Goal: Navigation & Orientation: Find specific page/section

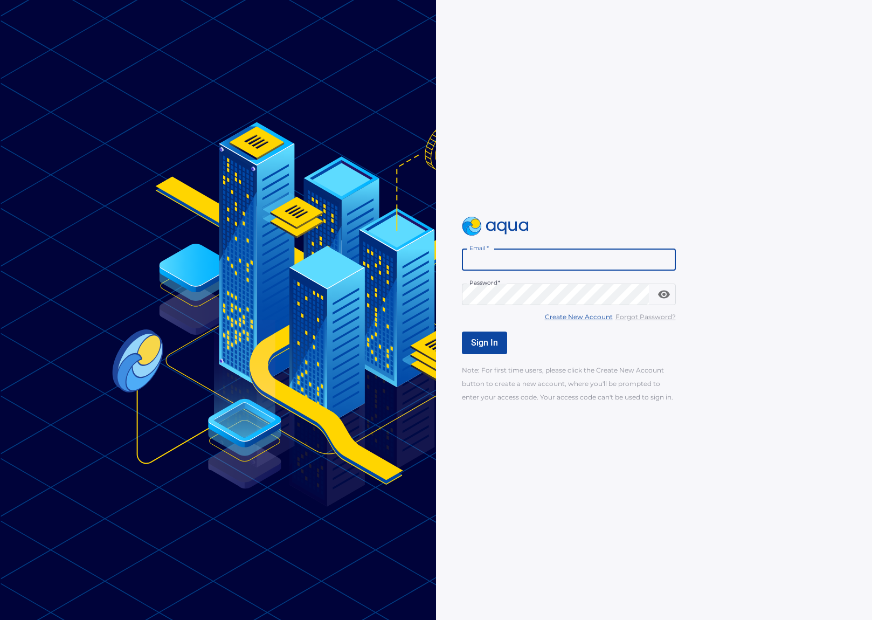
click at [540, 258] on input "Email   *" at bounding box center [569, 260] width 214 height 22
type input "**********"
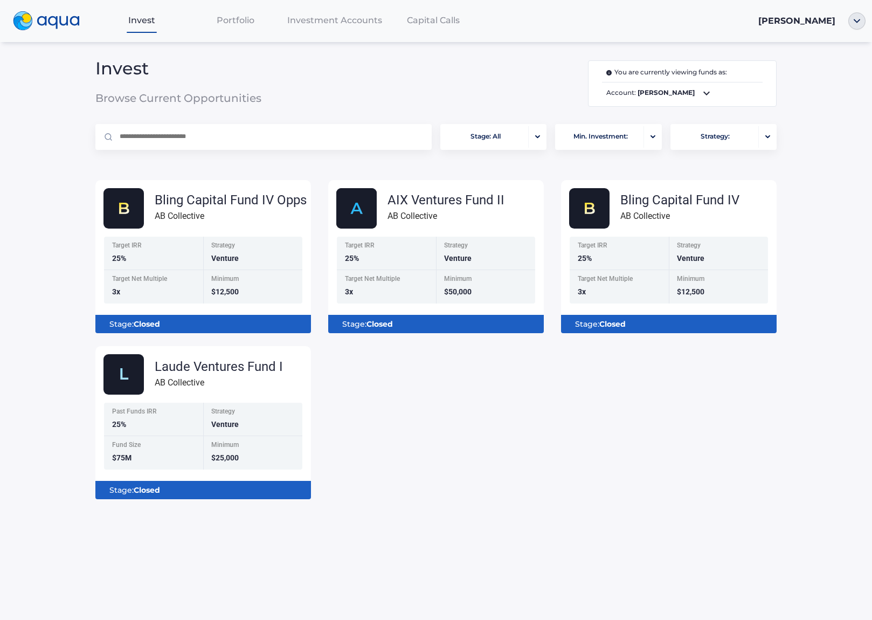
click at [414, 32] on div at bounding box center [433, 32] width 94 height 1
click at [415, 30] on div "Capital Calls" at bounding box center [433, 20] width 94 height 22
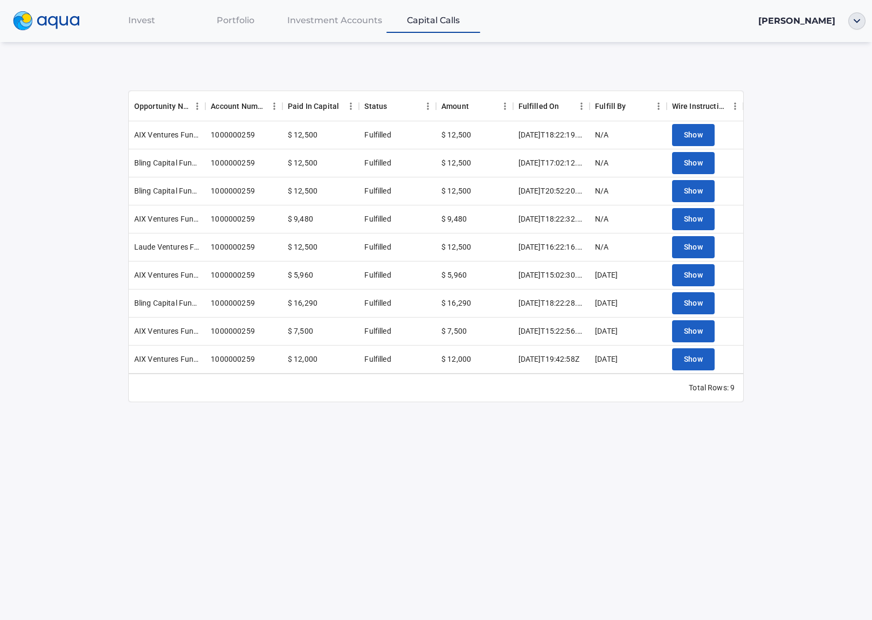
click at [330, 20] on span "Investment Accounts" at bounding box center [334, 20] width 95 height 10
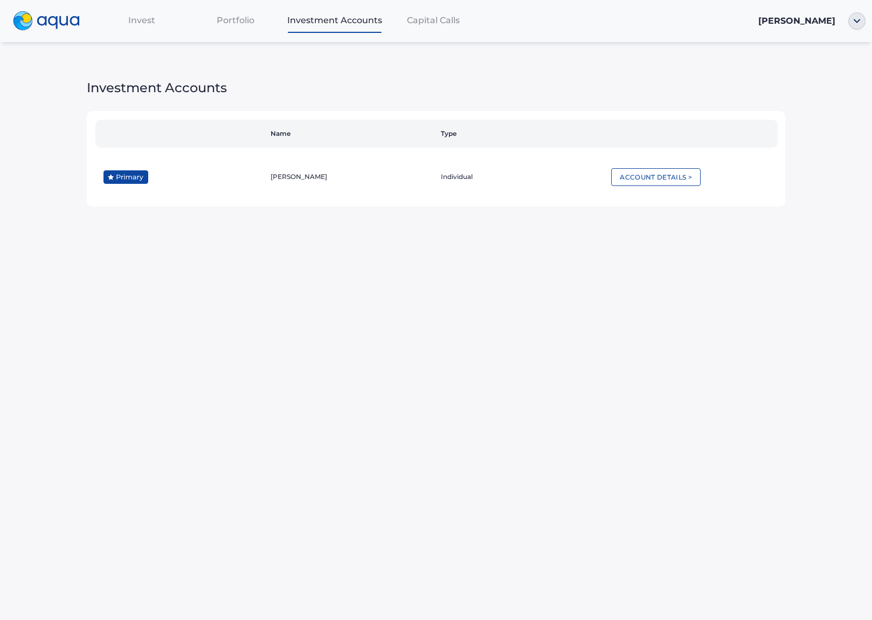
click at [257, 22] on div "Portfolio" at bounding box center [236, 20] width 94 height 22
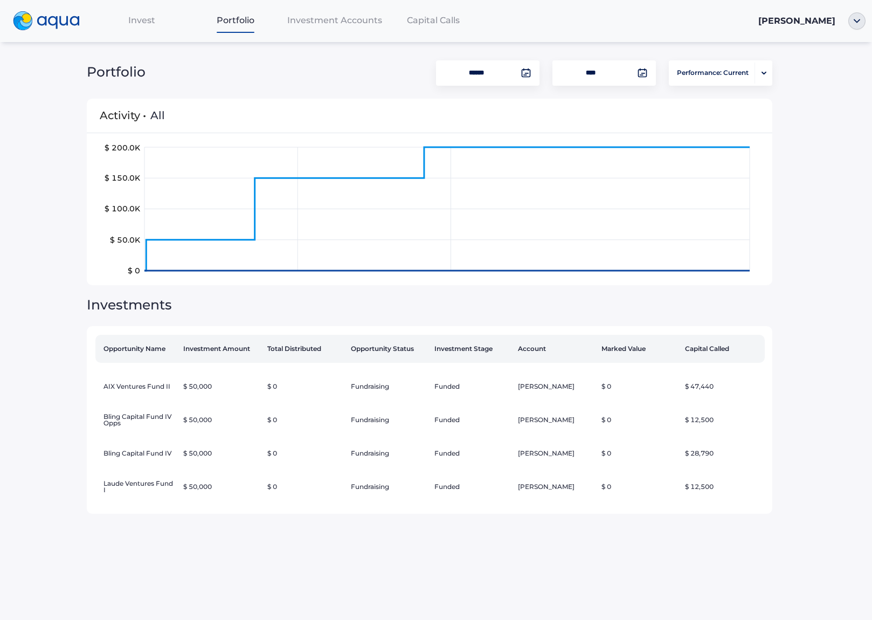
click at [141, 17] on span "Invest" at bounding box center [141, 20] width 27 height 10
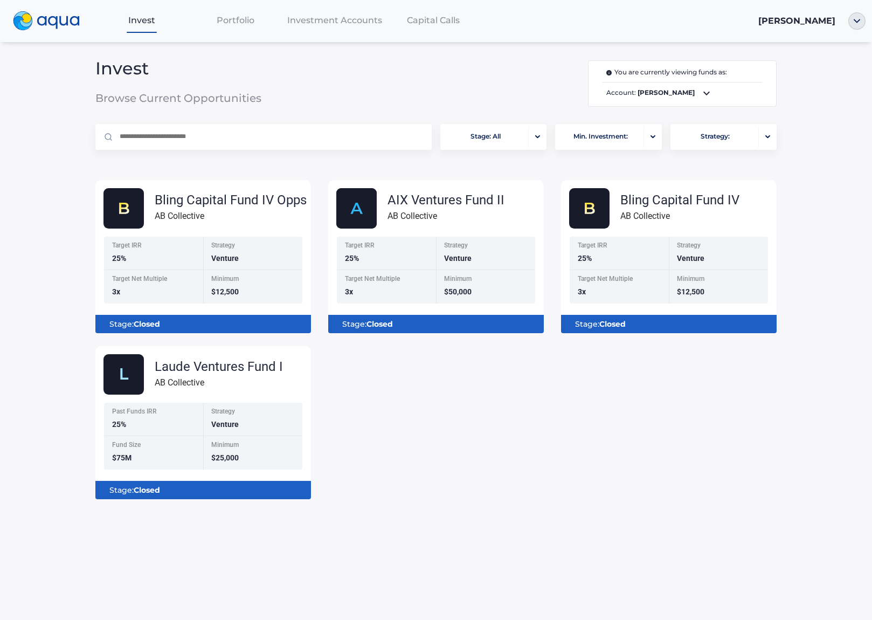
click at [32, 118] on div "Invest Portfolio Investment Accounts Capital Calls [PERSON_NAME] Invest Browse …" at bounding box center [436, 310] width 872 height 620
